Goal: Task Accomplishment & Management: Manage account settings

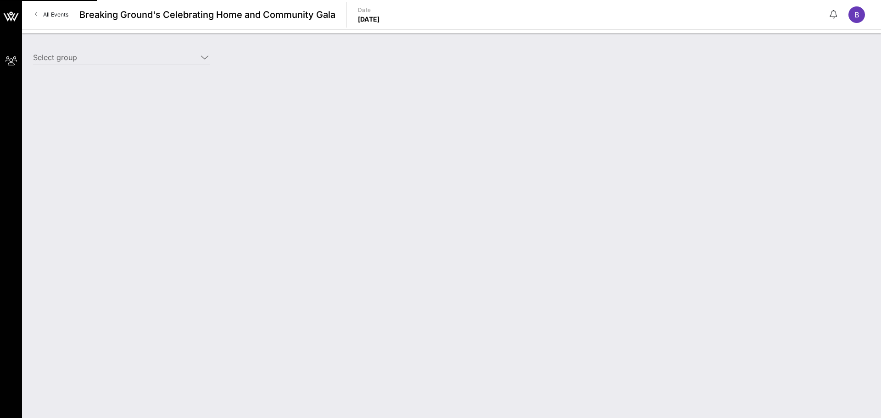
type input "SEBCO Laundry Systems (Benefactor) [[PERSON_NAME], [PERSON_NAME][EMAIL_ADDRESS]…"
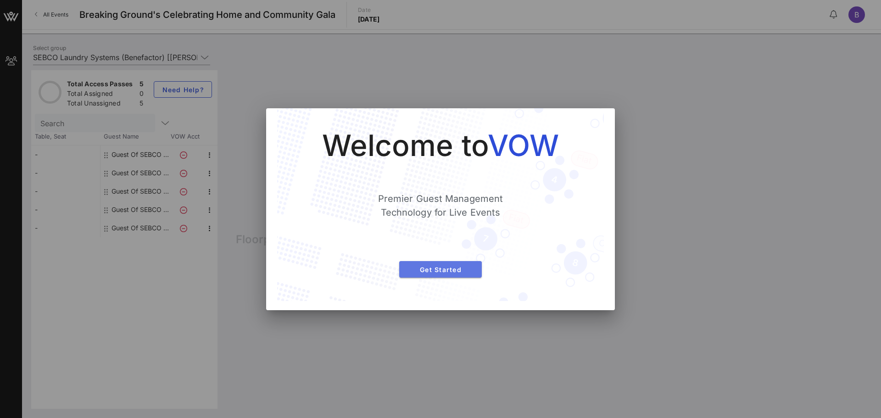
click at [454, 266] on span "Get Started" at bounding box center [440, 270] width 68 height 8
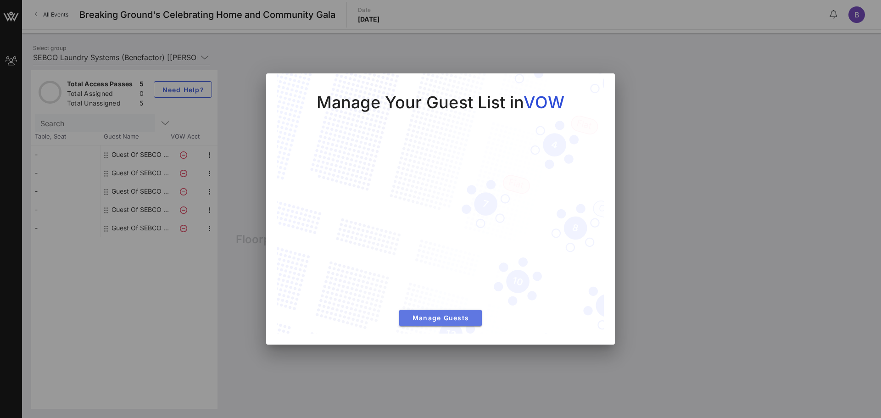
click at [455, 318] on span "Manage Guests" at bounding box center [440, 318] width 68 height 8
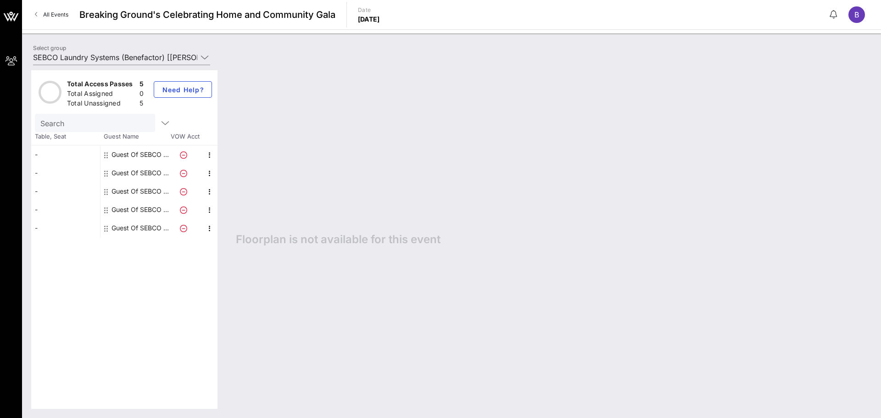
click at [138, 151] on div "Guest Of SEBCO Laundry Systems" at bounding box center [140, 154] width 58 height 18
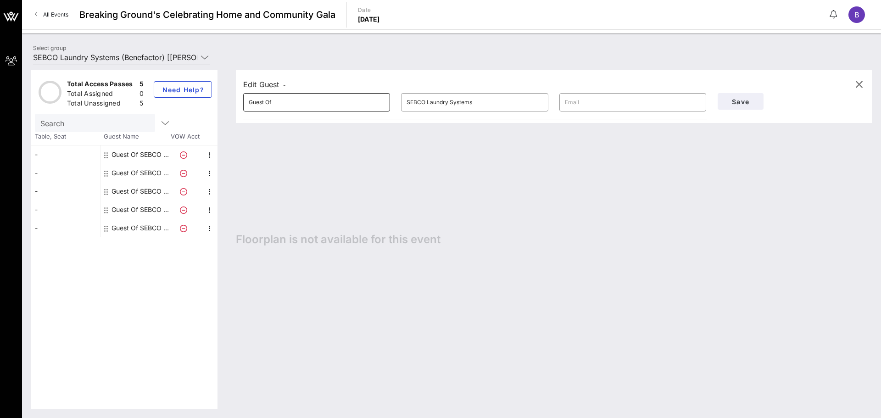
click at [314, 107] on input "Guest Of" at bounding box center [317, 102] width 136 height 15
click at [598, 109] on input "text" at bounding box center [633, 102] width 136 height 15
click at [147, 170] on div "Guest Of SEBCO Laundry Systems" at bounding box center [140, 173] width 58 height 18
click at [589, 106] on input "text" at bounding box center [633, 102] width 136 height 15
type input "[EMAIL_ADDRESS][DOMAIN_NAME]"
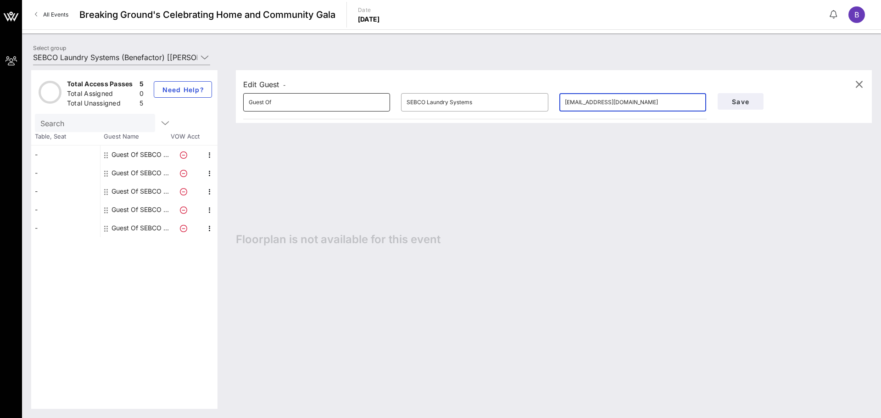
click at [348, 104] on input "Guest Of" at bounding box center [317, 102] width 136 height 15
click at [601, 341] on div "Edit Guest - ​ Guest Of ​ SEBCO Laundry Systems ​ [EMAIL_ADDRESS][DOMAIN_NAME] …" at bounding box center [549, 239] width 645 height 338
click at [141, 176] on div "Guest Of SEBCO Laundry Systems" at bounding box center [140, 173] width 58 height 18
click at [133, 171] on div "Guest Of SEBCO Laundry Systems" at bounding box center [140, 173] width 58 height 18
click at [129, 156] on div "Guest Of SEBCO Laundry Systems" at bounding box center [140, 154] width 58 height 18
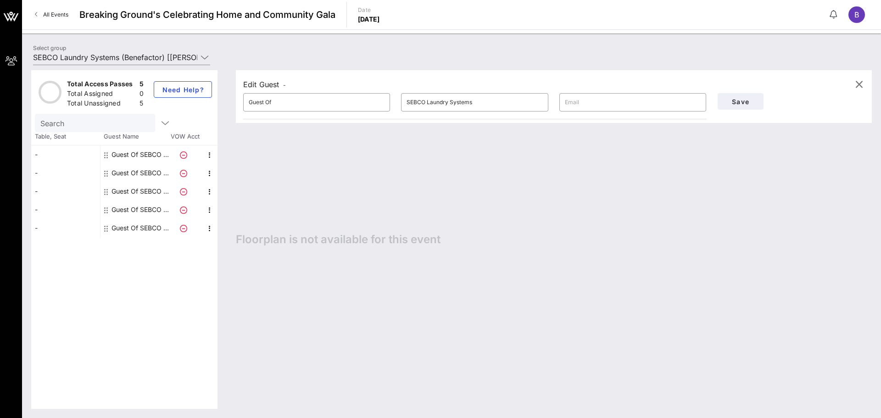
click at [105, 154] on icon at bounding box center [106, 154] width 4 height 7
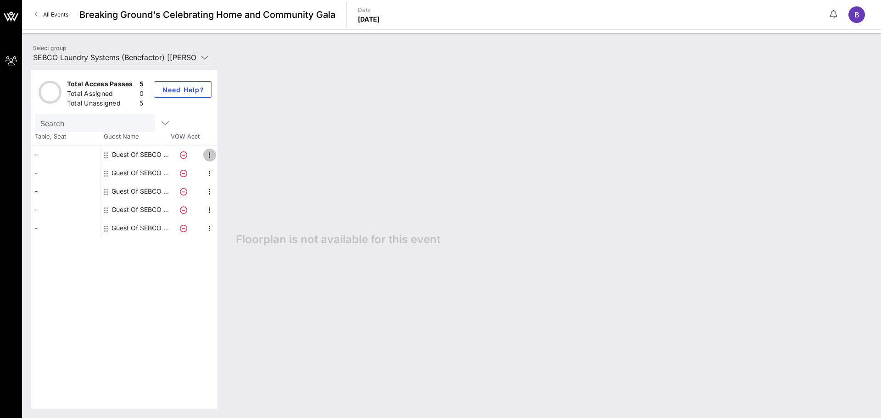
click at [209, 156] on icon "button" at bounding box center [209, 155] width 11 height 11
click at [139, 159] on div "Guest Of SEBCO Laundry Systems" at bounding box center [140, 154] width 58 height 18
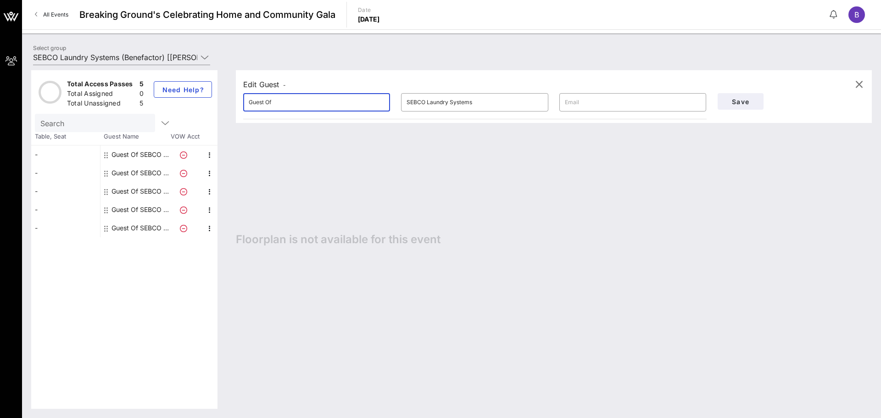
click at [288, 103] on input "Guest Of" at bounding box center [317, 102] width 136 height 15
type input "G"
type input "B"
type input "[PERSON_NAME]"
click at [494, 105] on input "SEBCO Laundry Systems" at bounding box center [474, 102] width 136 height 15
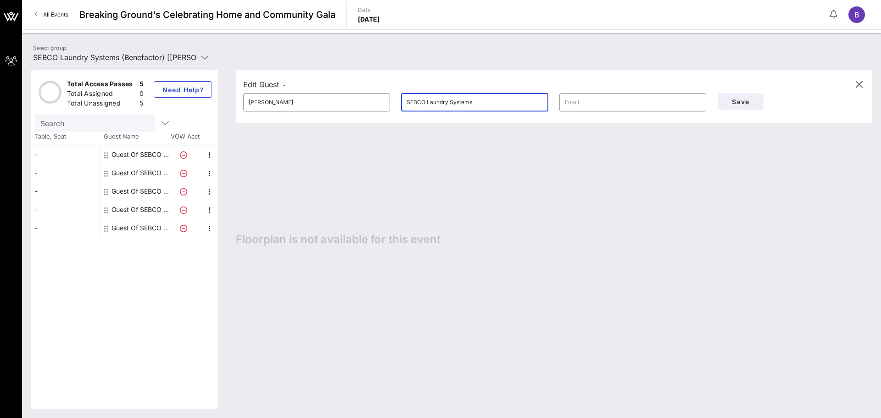
click at [494, 105] on input "SEBCO Laundry Systems" at bounding box center [474, 102] width 136 height 15
click at [603, 100] on input "text" at bounding box center [633, 102] width 136 height 15
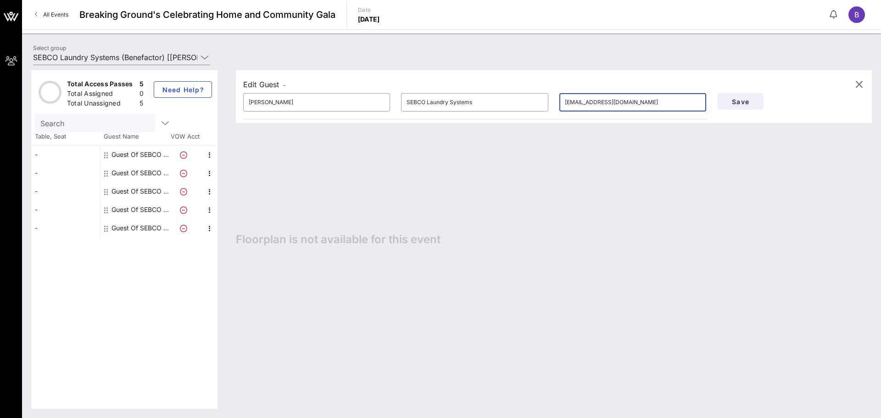
type input "[EMAIL_ADDRESS][DOMAIN_NAME]"
click at [636, 98] on input "[EMAIL_ADDRESS][DOMAIN_NAME]" at bounding box center [633, 102] width 136 height 15
paste input "[EMAIL_ADDRESS][DOMAIN_NAME]"
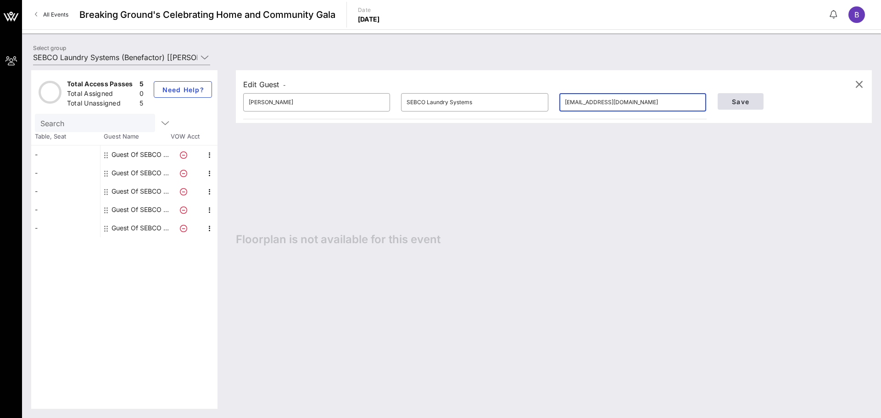
type input "[EMAIL_ADDRESS][DOMAIN_NAME]"
click at [756, 98] on button "Save" at bounding box center [740, 101] width 46 height 17
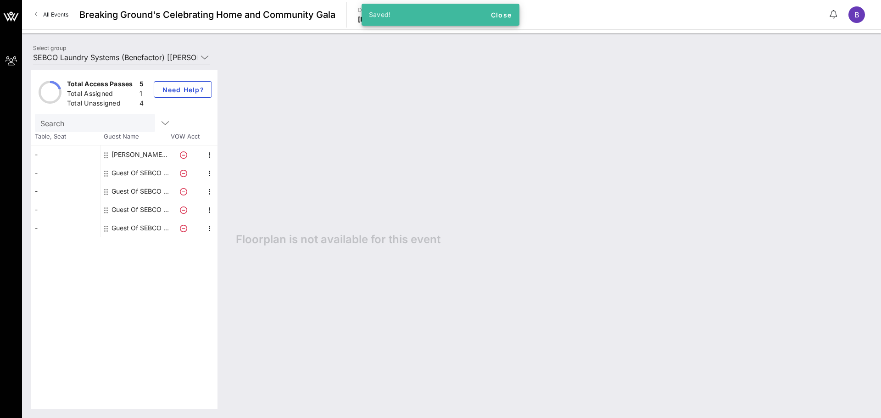
click at [133, 174] on div "Guest Of SEBCO Laundry Systems" at bounding box center [140, 173] width 58 height 18
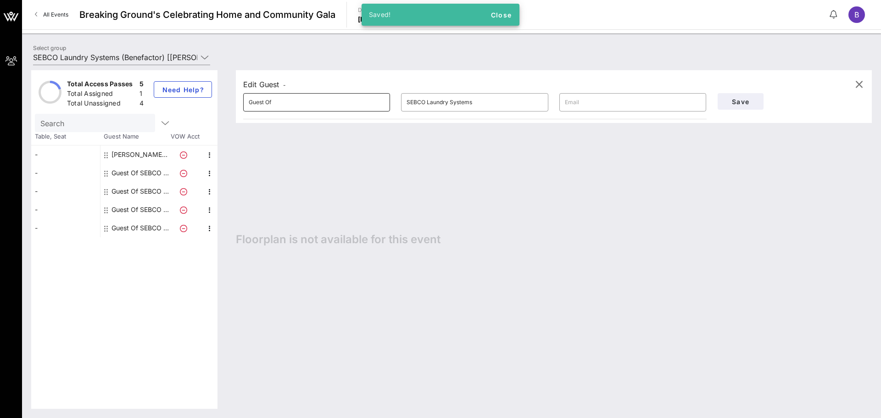
click at [341, 95] on input "Guest Of" at bounding box center [317, 102] width 136 height 15
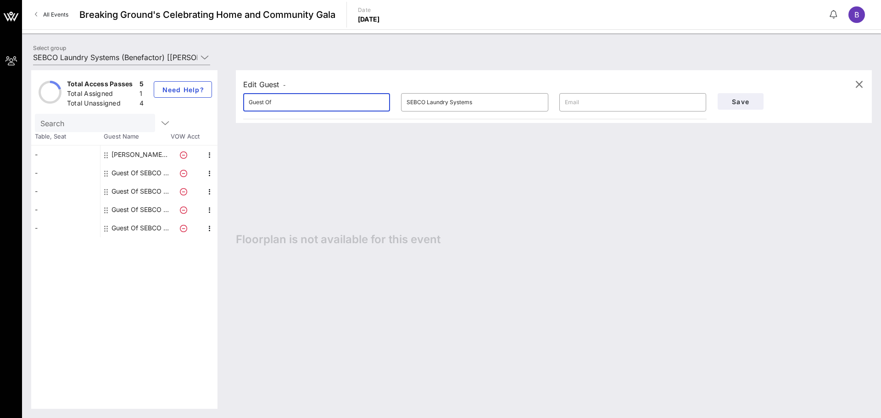
click at [341, 95] on input "Guest Of" at bounding box center [317, 102] width 136 height 15
type input "[PERSON_NAME]"
click at [615, 96] on input "text" at bounding box center [633, 102] width 136 height 15
click at [581, 102] on input "text" at bounding box center [633, 102] width 136 height 15
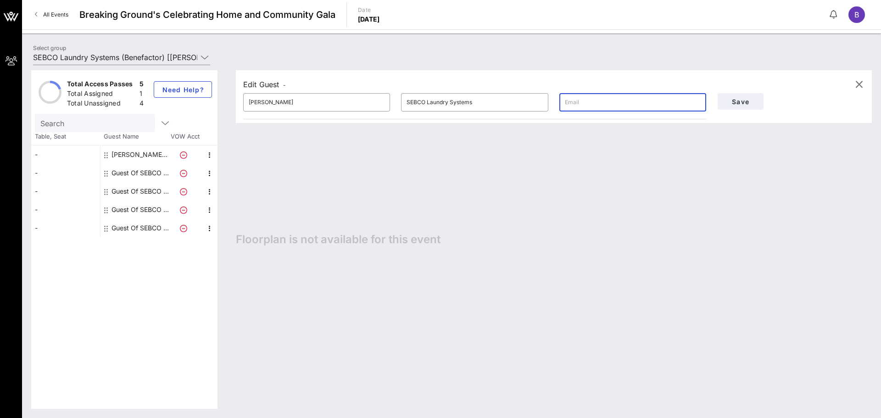
paste input "[EMAIL_ADDRESS][DOMAIN_NAME]"
type input "[EMAIL_ADDRESS][DOMAIN_NAME]"
click at [751, 98] on span "Save" at bounding box center [740, 102] width 31 height 8
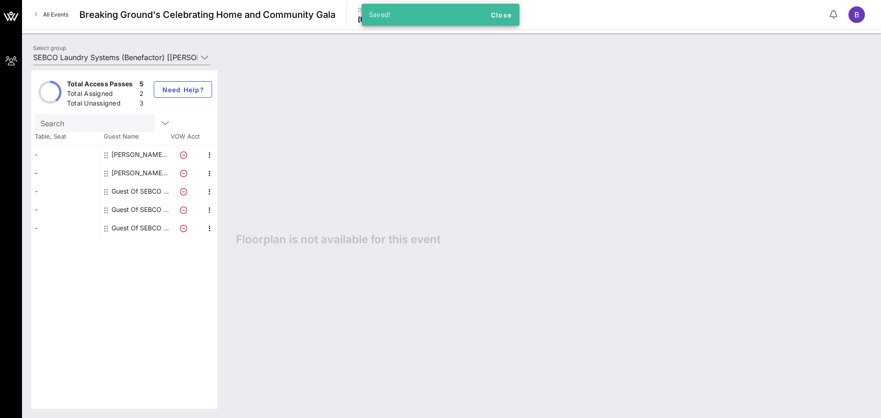
click at [147, 191] on div "Guest Of SEBCO Laundry Systems" at bounding box center [140, 191] width 58 height 18
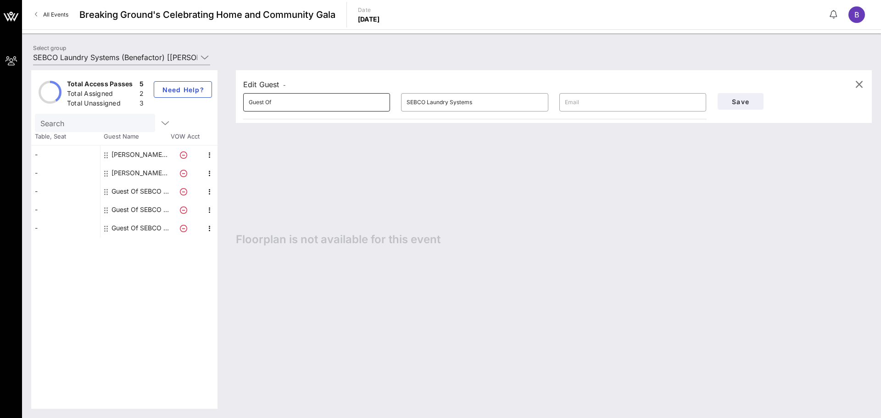
click at [285, 102] on input "Guest Of" at bounding box center [317, 102] width 136 height 15
type input "[PERSON_NAME]"
paste input "[EMAIL_ADDRESS][DOMAIN_NAME]"
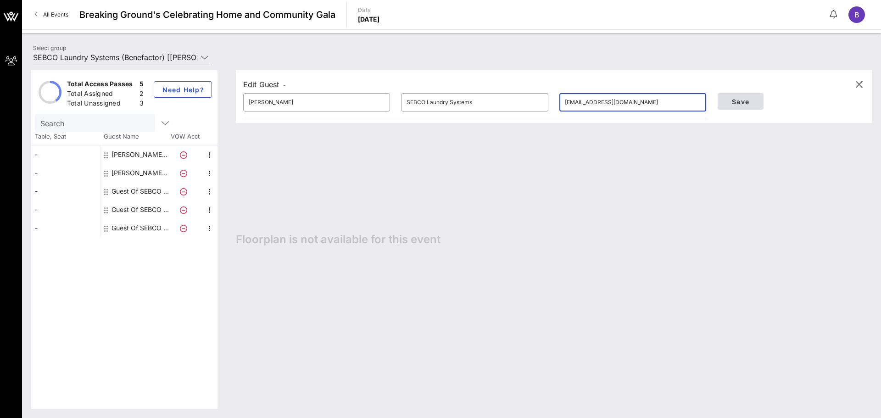
type input "[EMAIL_ADDRESS][DOMAIN_NAME]"
click at [745, 100] on span "Save" at bounding box center [740, 102] width 31 height 8
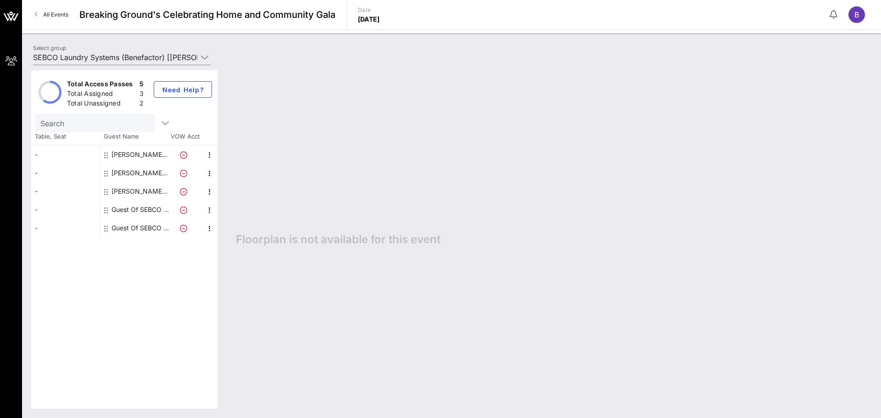
click at [138, 205] on div "Guest Of SEBCO Laundry Systems" at bounding box center [140, 209] width 58 height 18
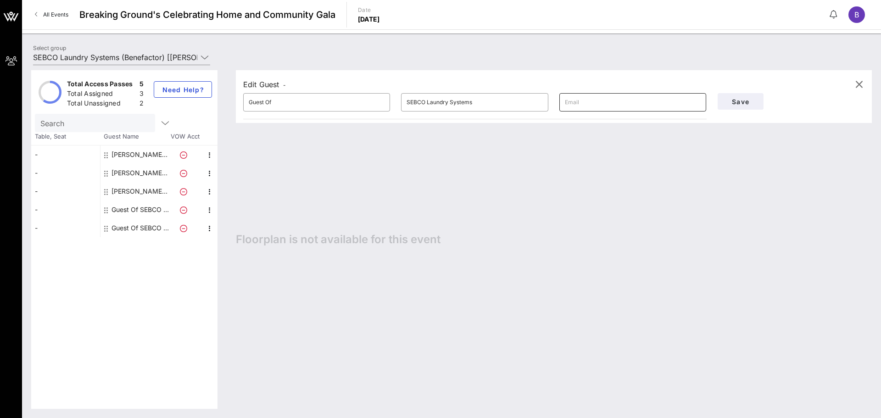
click at [605, 105] on input "text" at bounding box center [633, 102] width 136 height 15
click at [137, 190] on div "[PERSON_NAME] Laundry Systems" at bounding box center [140, 191] width 58 height 18
type input "[PERSON_NAME]"
type input "[EMAIL_ADDRESS][DOMAIN_NAME]"
click at [636, 100] on input "[EMAIL_ADDRESS][DOMAIN_NAME]" at bounding box center [633, 102] width 136 height 15
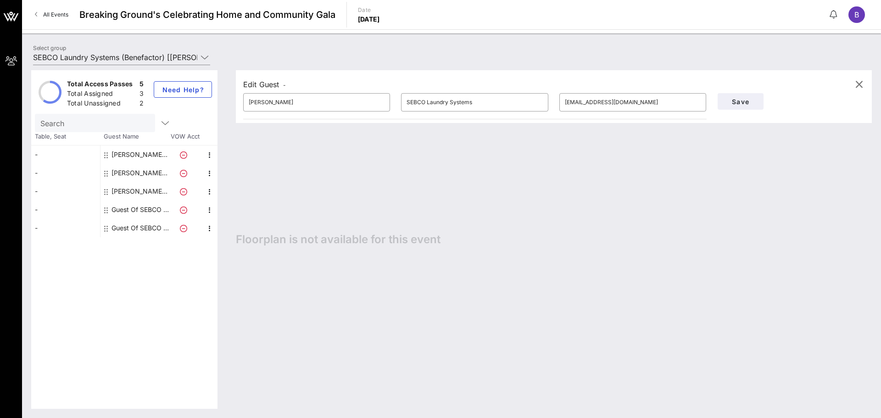
click at [147, 205] on div "Guest Of SEBCO Laundry Systems" at bounding box center [140, 209] width 58 height 18
type input "Guest Of"
click at [293, 105] on input "Guest Of" at bounding box center [317, 102] width 136 height 15
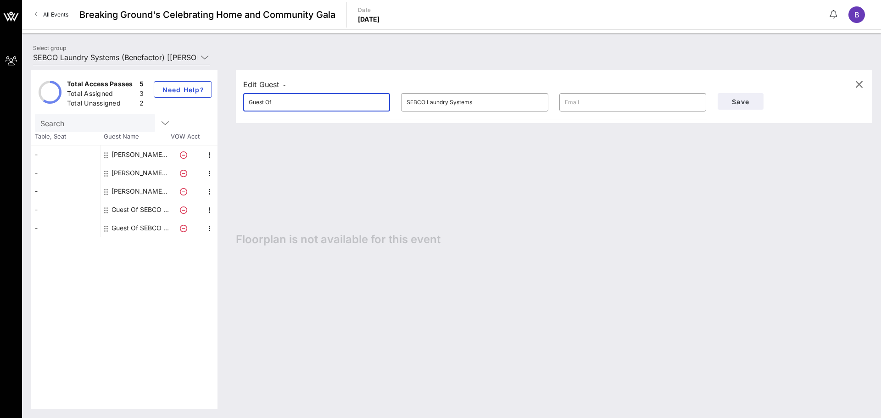
click at [293, 105] on input "Guest Of" at bounding box center [317, 102] width 136 height 15
type input "L"
type input "[PERSON_NAME]"
click at [611, 97] on input "text" at bounding box center [633, 102] width 136 height 15
paste input "[EMAIL_ADDRESS][DOMAIN_NAME]"
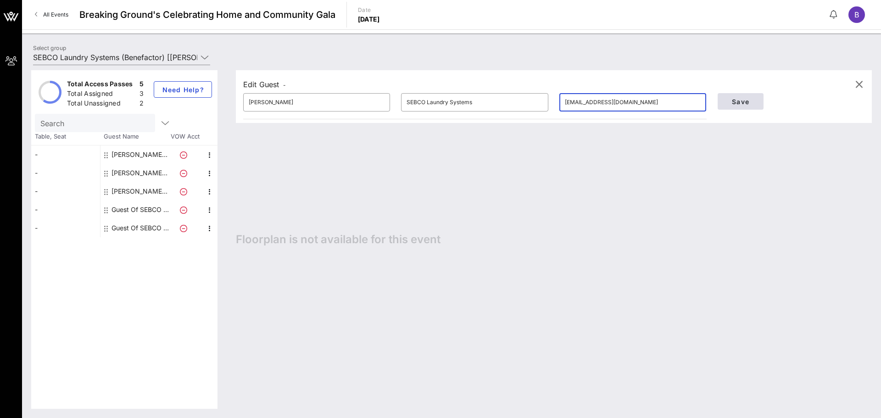
type input "[EMAIL_ADDRESS][DOMAIN_NAME]"
click at [737, 101] on span "Save" at bounding box center [740, 102] width 31 height 8
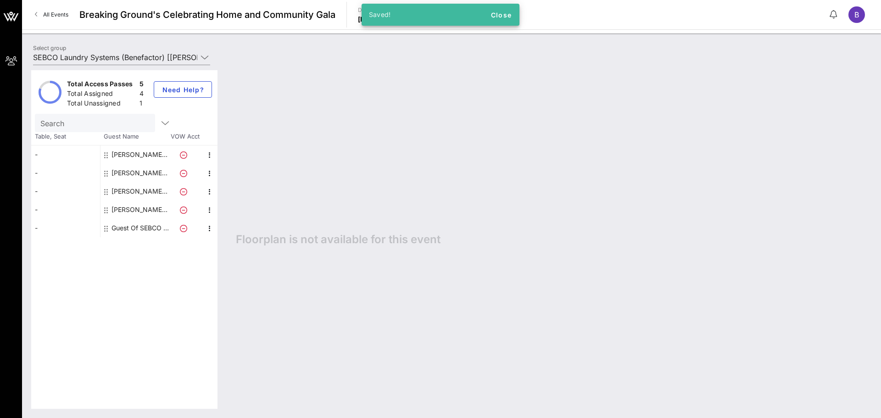
click at [150, 228] on div "Guest Of SEBCO Laundry Systems" at bounding box center [140, 228] width 58 height 18
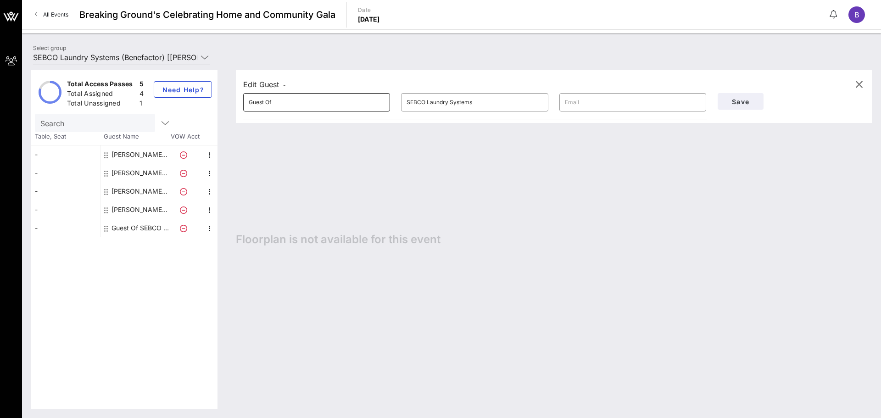
click at [336, 96] on input "Guest Of" at bounding box center [317, 102] width 136 height 15
click at [337, 96] on input "Guest Of" at bounding box center [317, 102] width 136 height 15
click at [337, 97] on input "Guest Of" at bounding box center [317, 102] width 136 height 15
type input "v"
type input "[PERSON_NAME]"
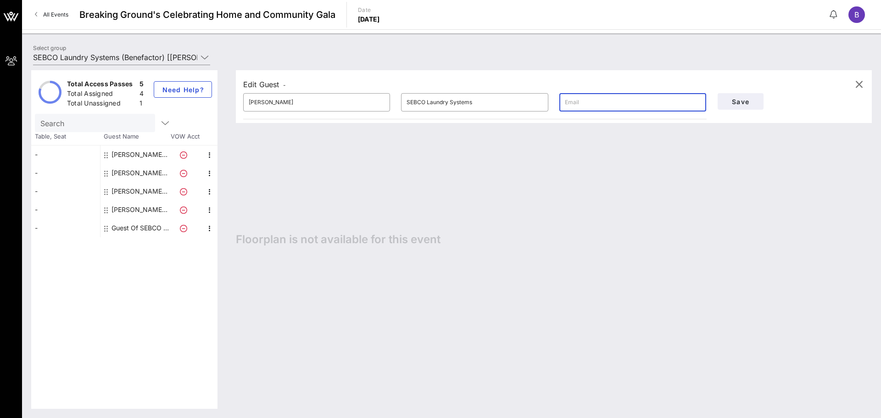
click at [612, 104] on input "text" at bounding box center [633, 102] width 136 height 15
paste input "[EMAIL_ADDRESS][DOMAIN_NAME]"
type input "[EMAIL_ADDRESS][DOMAIN_NAME]"
click at [744, 101] on span "Save" at bounding box center [740, 102] width 31 height 8
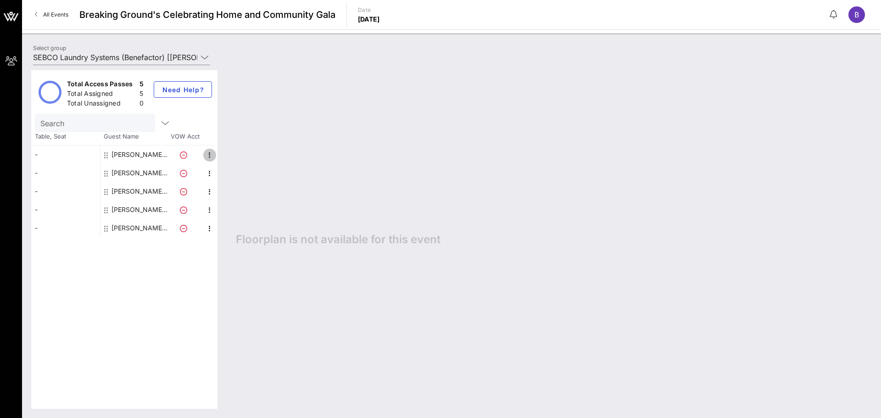
click at [210, 157] on icon "button" at bounding box center [209, 155] width 11 height 11
click at [319, 128] on div "Floorplan is not available for this event" at bounding box center [549, 239] width 645 height 338
click at [123, 282] on div "Total Access Passes 5 Total Assigned 5 Total Unassigned 0 Need Help? Search Tab…" at bounding box center [124, 239] width 186 height 338
click at [170, 296] on div "Total Access Passes 5 Total Assigned 5 Total Unassigned 0 Need Help? Search Tab…" at bounding box center [124, 239] width 186 height 338
click at [858, 14] on span "B" at bounding box center [856, 14] width 5 height 9
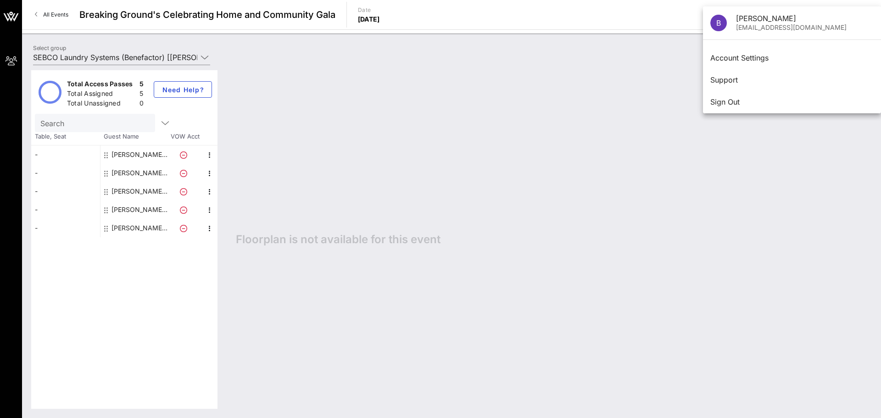
click at [646, 95] on div "Floorplan is not available for this event" at bounding box center [549, 239] width 645 height 338
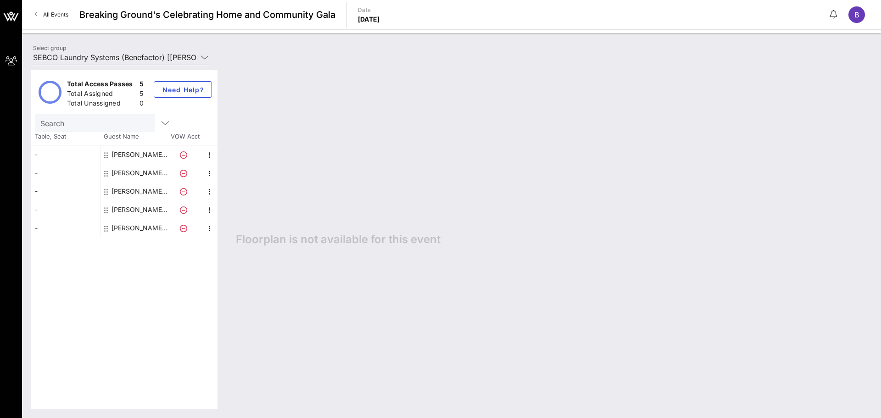
click at [426, 89] on div "Floorplan is not available for this event" at bounding box center [549, 239] width 645 height 338
